Goal: Transaction & Acquisition: Purchase product/service

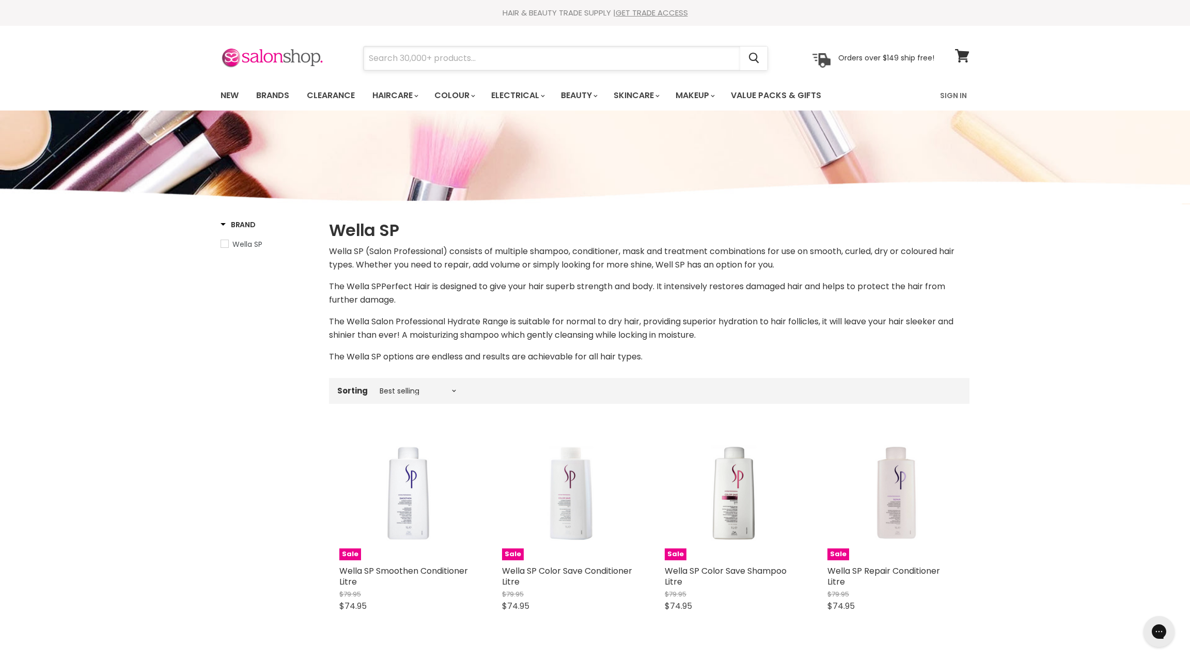
click at [374, 60] on input "Search" at bounding box center [552, 58] width 377 height 24
type input "l"
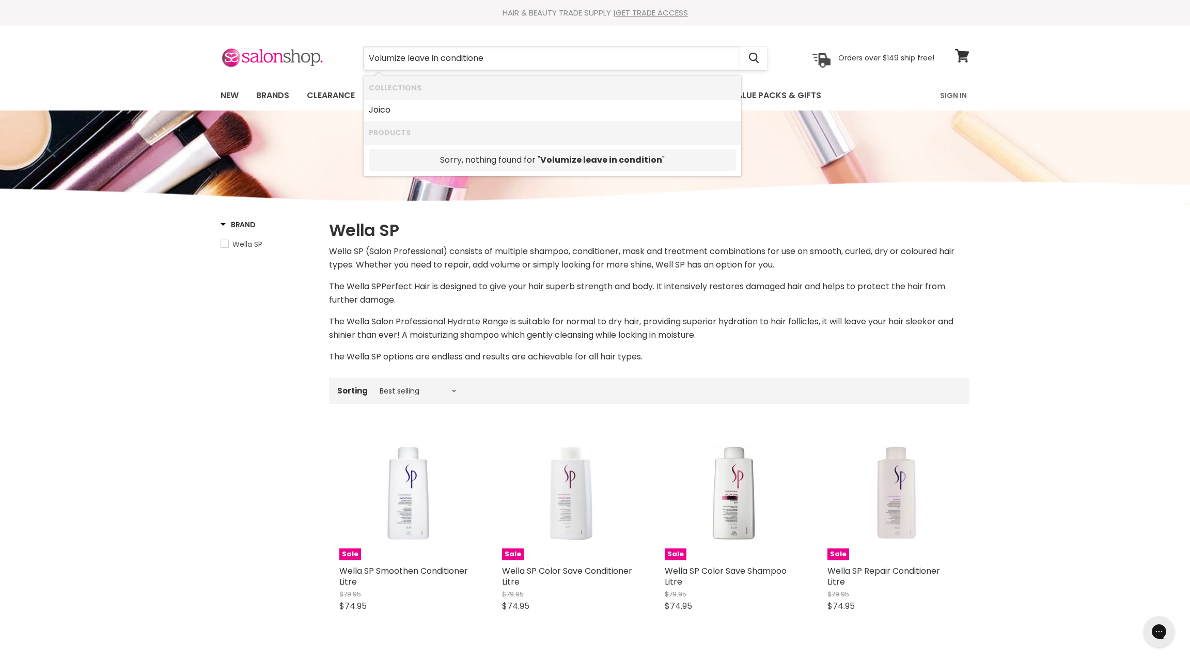
type input "Volumize leave in conditioner"
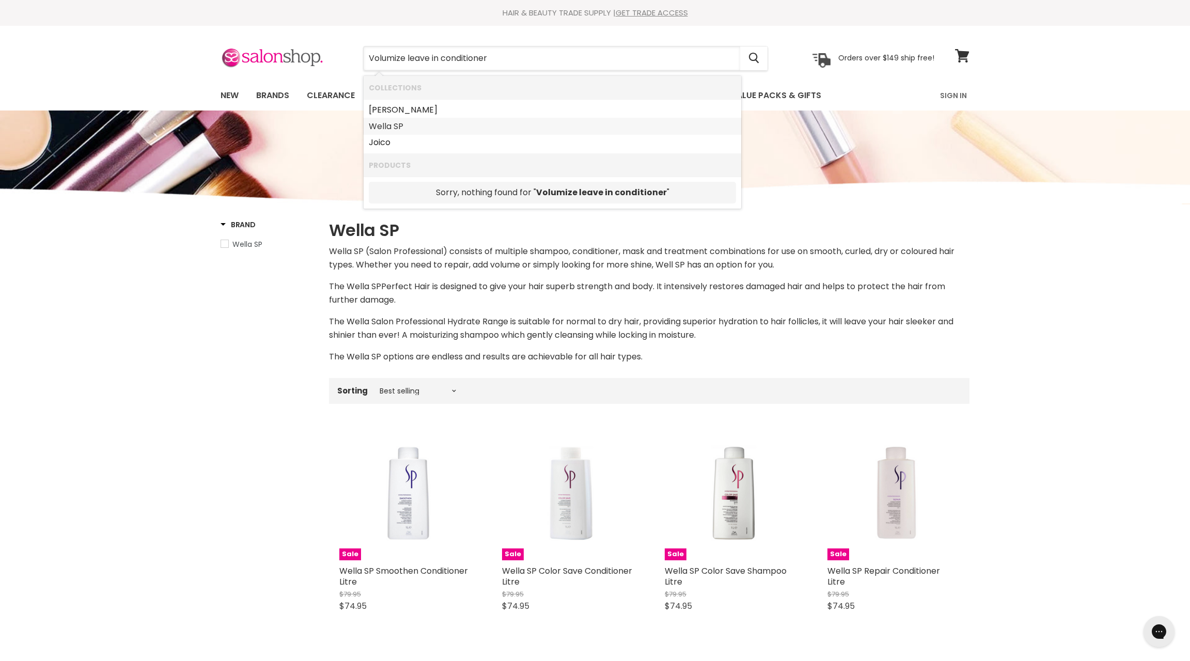
click at [388, 123] on link "Wella SP" at bounding box center [552, 126] width 367 height 17
